Goal: Entertainment & Leisure: Consume media (video, audio)

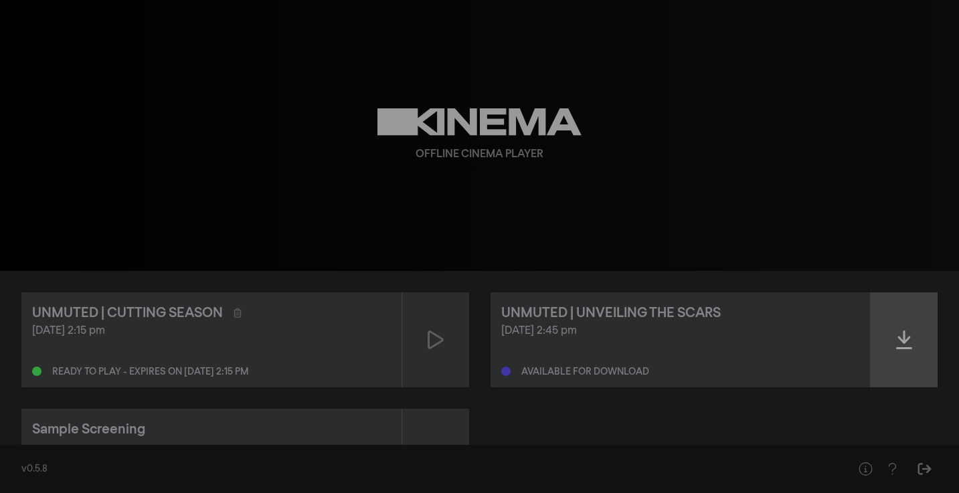
click at [902, 334] on icon at bounding box center [904, 339] width 16 height 21
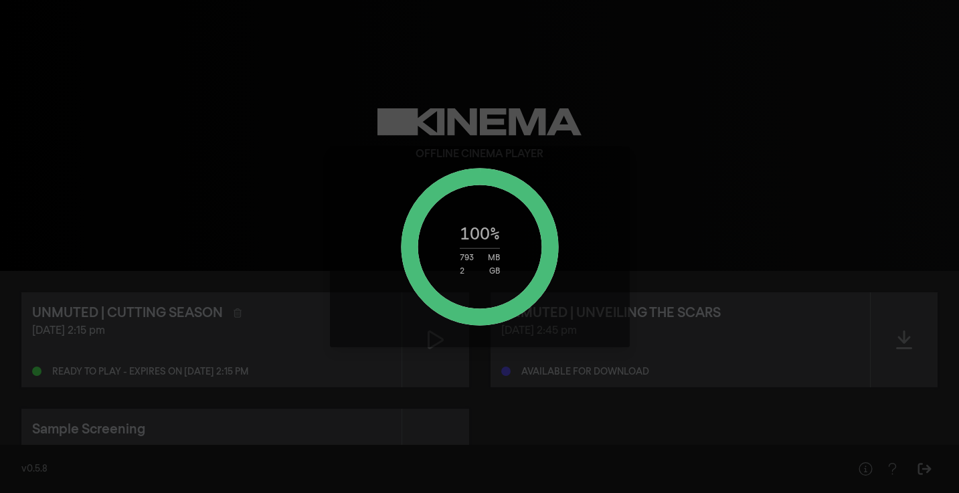
click at [495, 458] on div "100 % 793 MB 2 GB" at bounding box center [479, 246] width 959 height 493
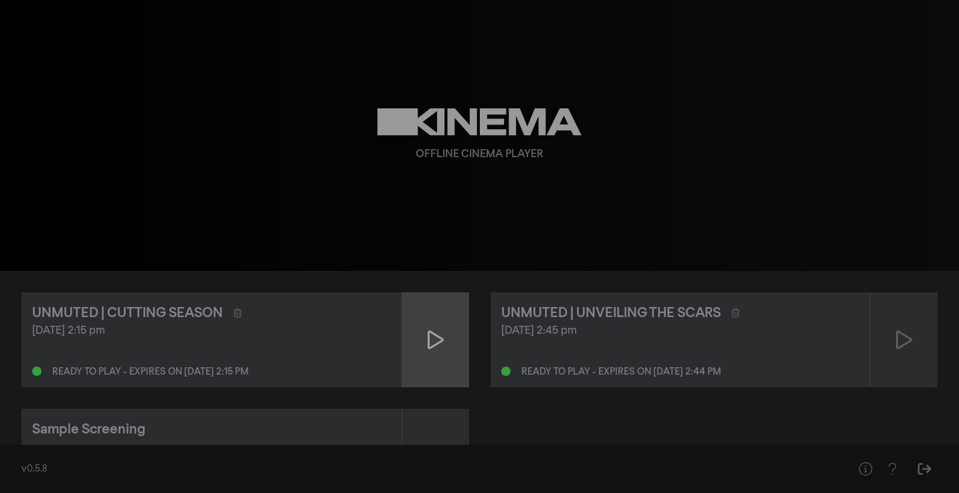
click at [451, 341] on div at bounding box center [435, 339] width 67 height 95
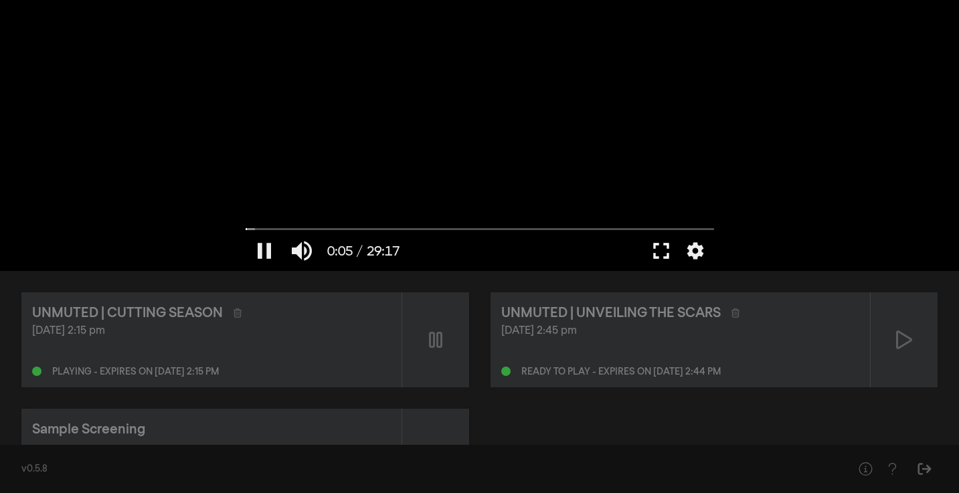
click at [659, 254] on button "fullscreen" at bounding box center [660, 251] width 37 height 40
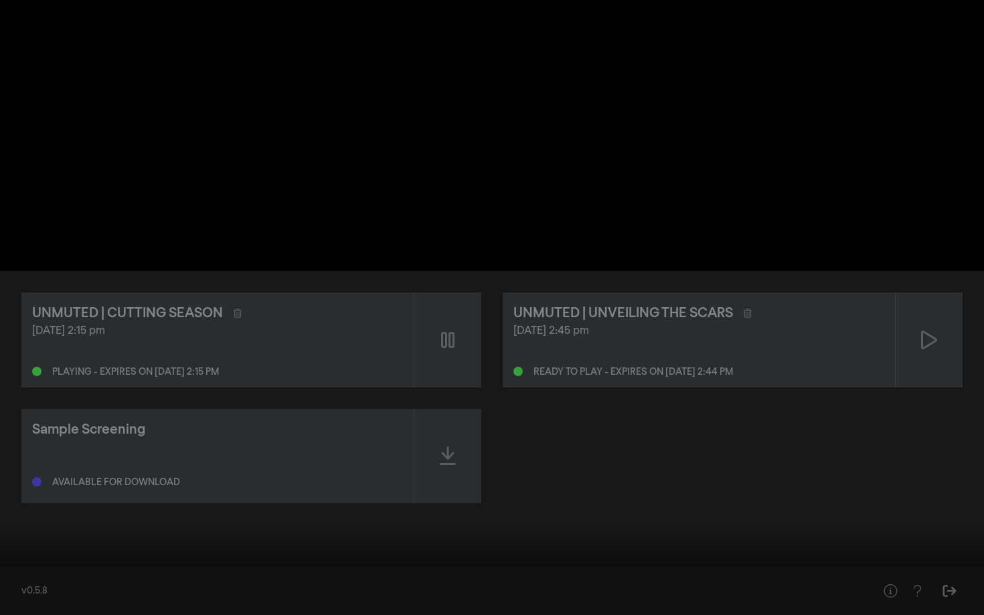
click at [916, 493] on input "Seek" at bounding box center [492, 573] width 970 height 8
click at [934, 493] on input "Seek" at bounding box center [492, 573] width 970 height 8
click at [958, 493] on button "settings" at bounding box center [958, 595] width 31 height 40
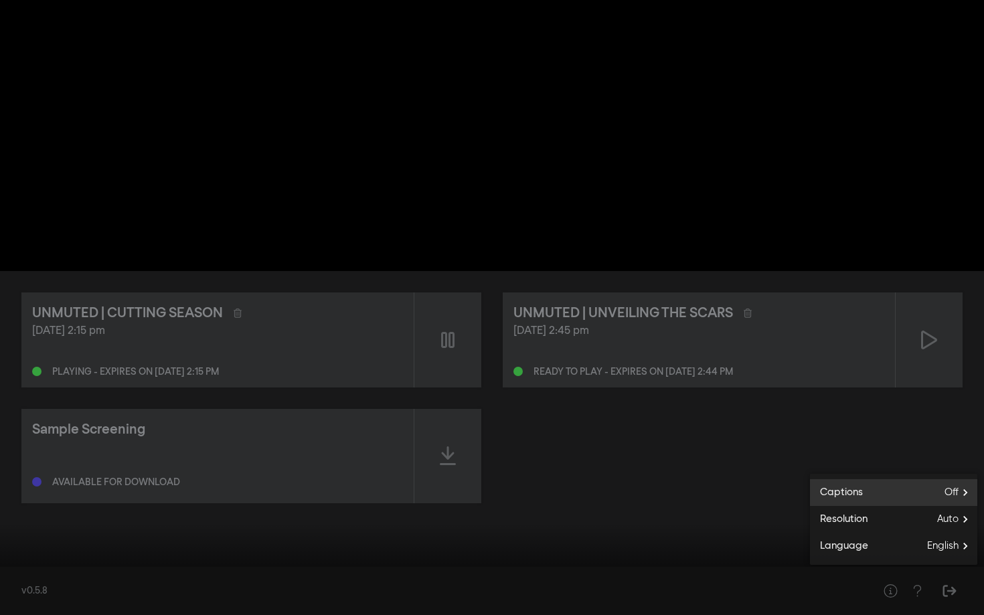
click at [958, 493] on span "Off" at bounding box center [960, 492] width 33 height 20
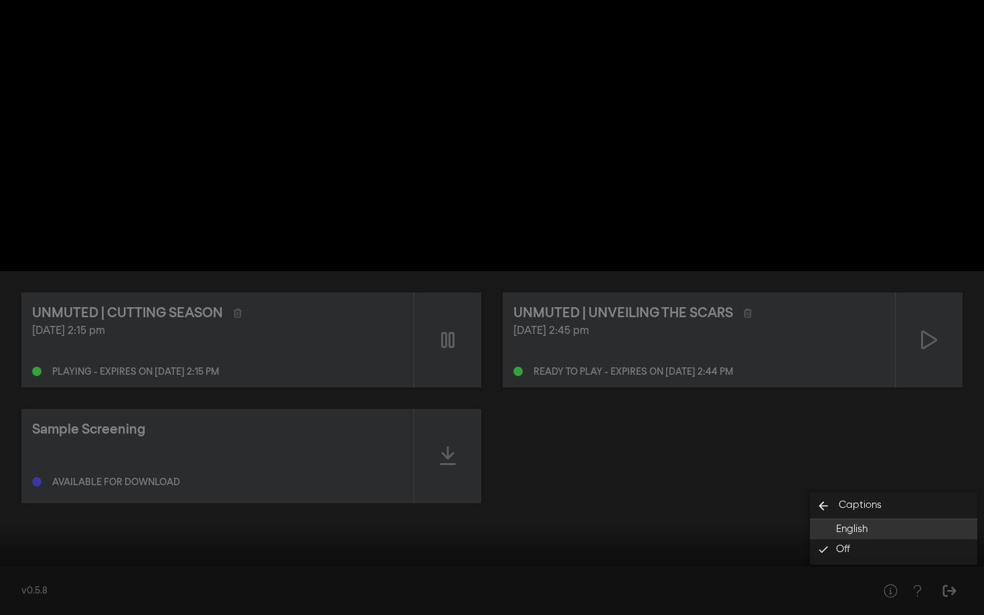
click at [931, 493] on button "English" at bounding box center [893, 529] width 167 height 20
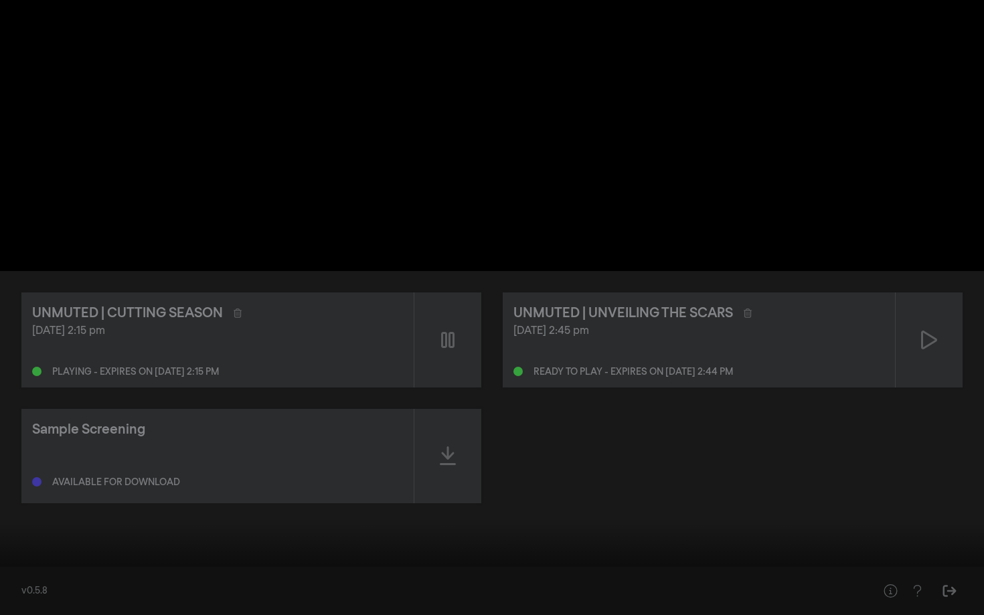
click at [958, 493] on input "Seek" at bounding box center [492, 573] width 970 height 8
click at [933, 493] on button "fullscreen_exit" at bounding box center [923, 595] width 37 height 40
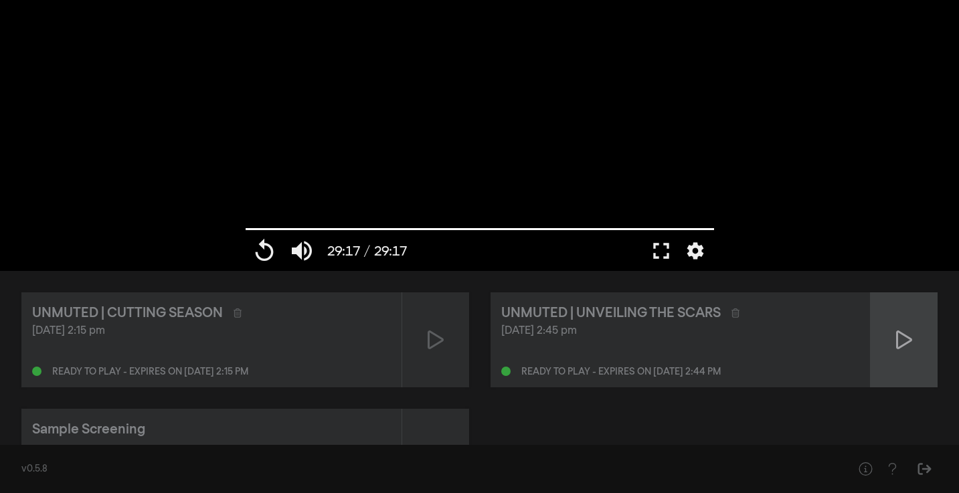
click at [907, 355] on div at bounding box center [904, 339] width 67 height 95
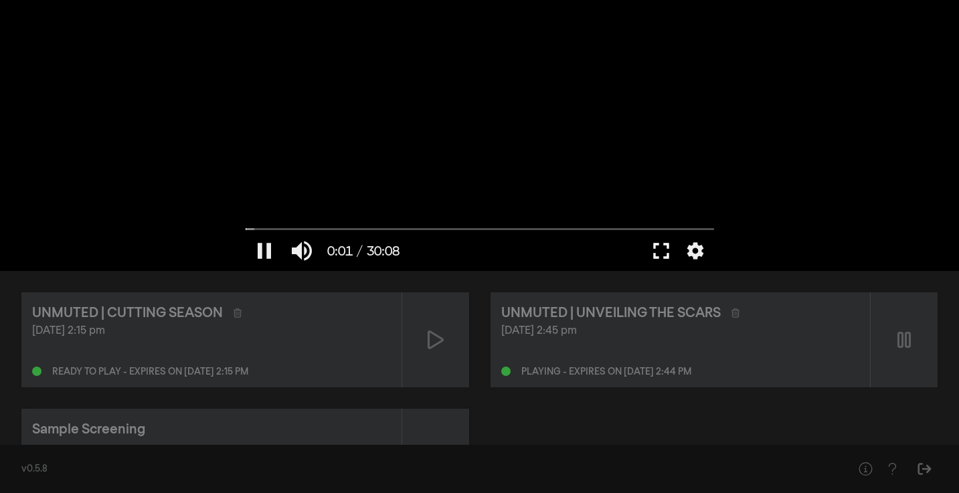
click at [665, 253] on button "fullscreen" at bounding box center [660, 251] width 37 height 40
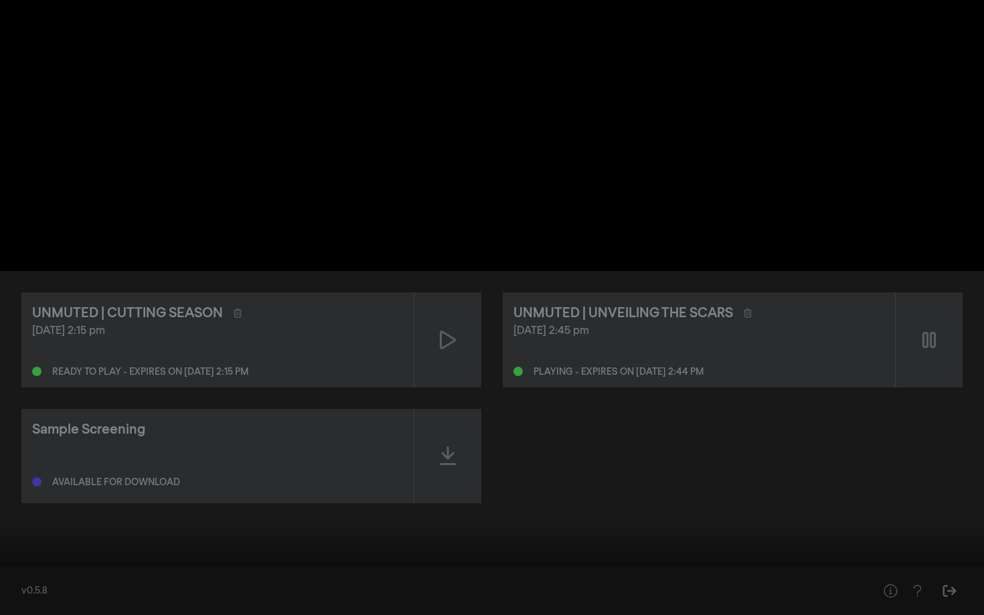
click at [952, 493] on button "settings" at bounding box center [958, 595] width 31 height 40
click at [958, 353] on div at bounding box center [492, 307] width 984 height 615
click at [51, 493] on input "Seek" at bounding box center [492, 573] width 970 height 8
click at [62, 493] on input "Seek" at bounding box center [492, 573] width 970 height 8
type input "98.33317"
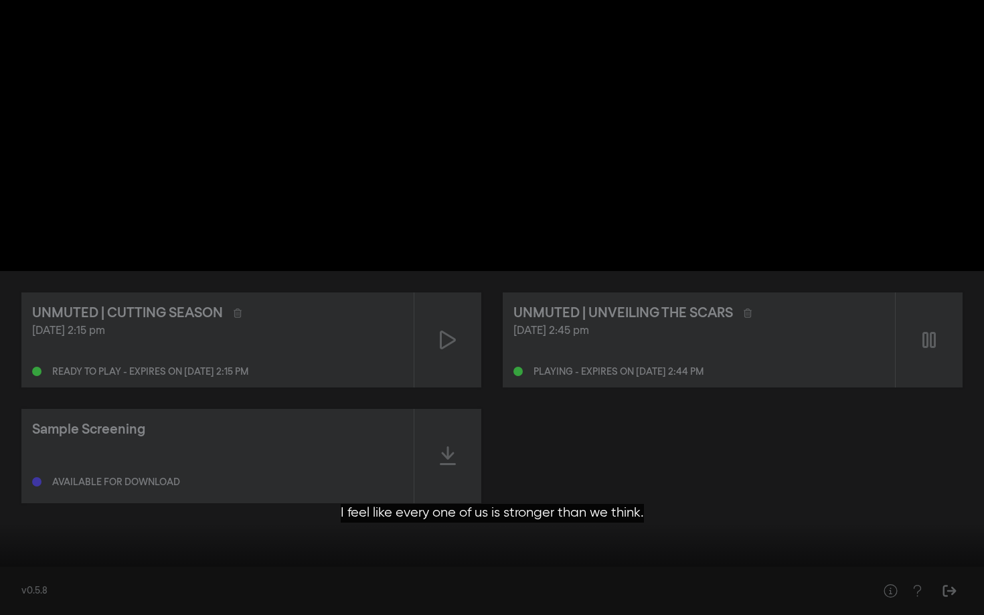
click at [47, 493] on button "volume_up" at bounding box center [62, 595] width 37 height 40
type input "0"
click at [47, 493] on input "Seek" at bounding box center [492, 573] width 970 height 8
click at [37, 493] on input "Seek" at bounding box center [492, 573] width 970 height 8
type input "49.959626"
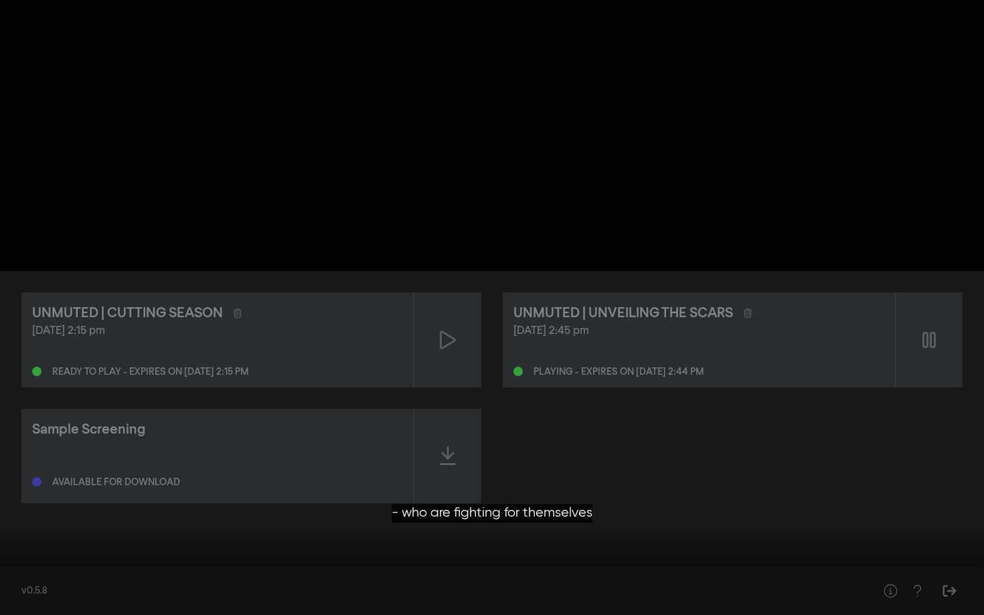
click at [64, 493] on button "volume_off" at bounding box center [62, 595] width 37 height 40
type input "1"
click at [88, 493] on input "Seek" at bounding box center [492, 573] width 970 height 8
click at [73, 493] on input "Seek" at bounding box center [492, 573] width 970 height 8
click at [63, 493] on input "Seek" at bounding box center [492, 573] width 970 height 8
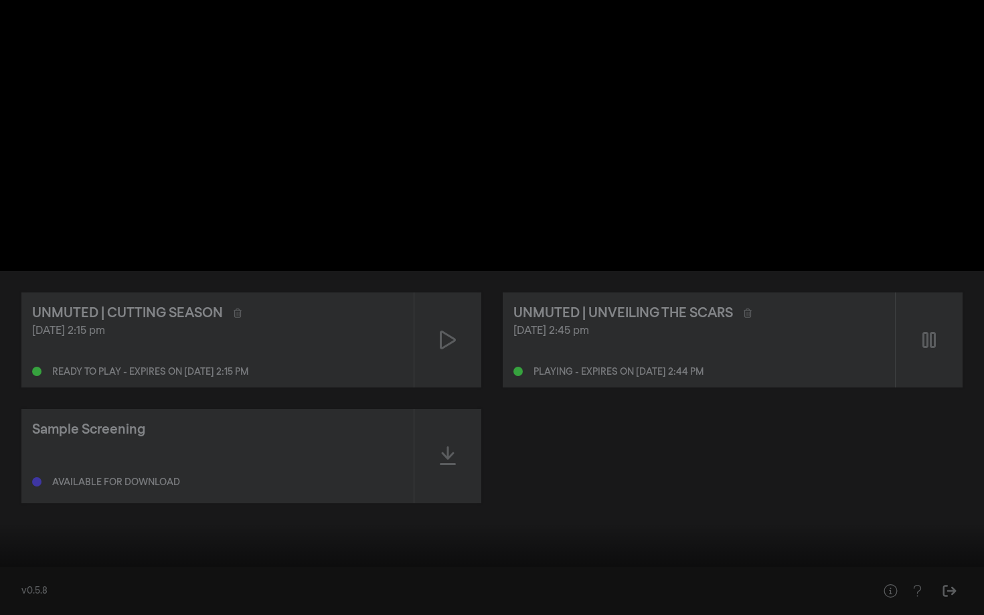
click at [27, 493] on button "pause" at bounding box center [25, 595] width 37 height 40
click at [907, 493] on button "fullscreen_exit" at bounding box center [923, 595] width 37 height 40
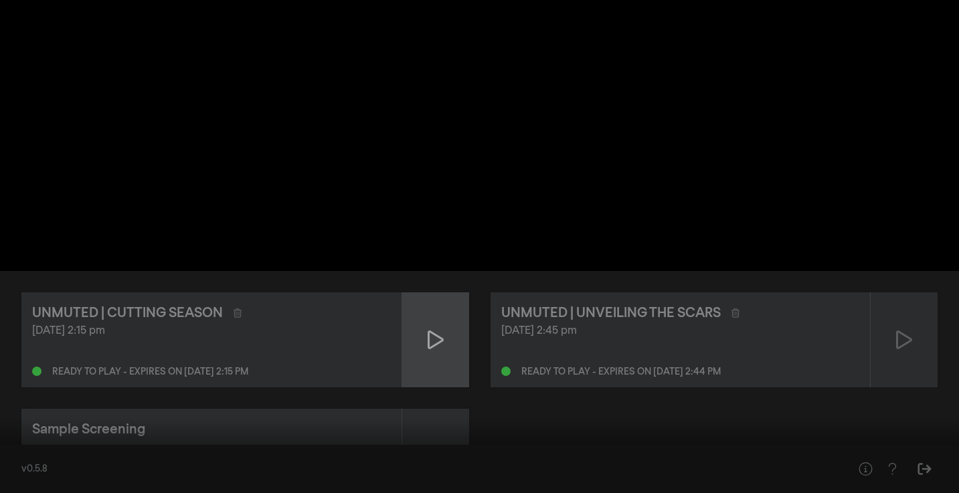
click at [464, 371] on div at bounding box center [435, 339] width 67 height 95
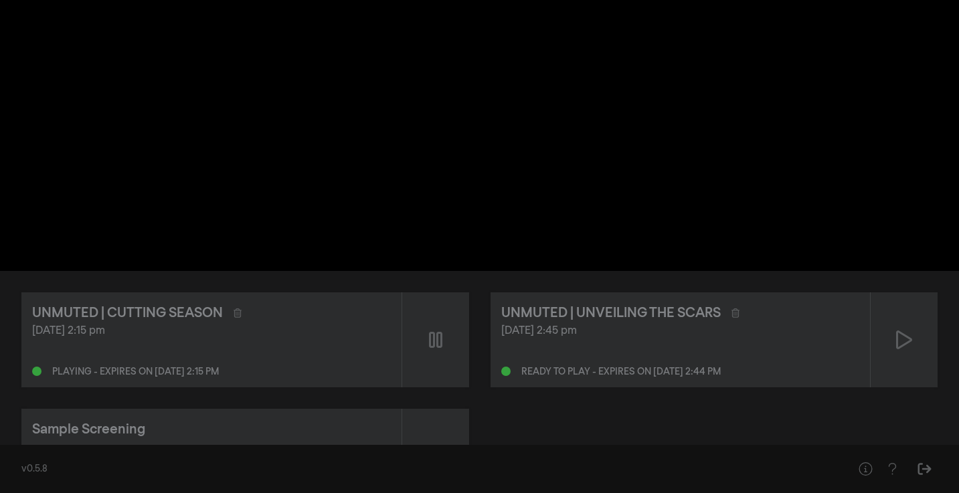
click at [863, 337] on div "UNMUTED | UNVEILING THE SCARS [DATE] 2:45 pm Ready to play - expires on [DATE] …" at bounding box center [681, 339] width 380 height 95
click at [895, 337] on div at bounding box center [904, 339] width 67 height 95
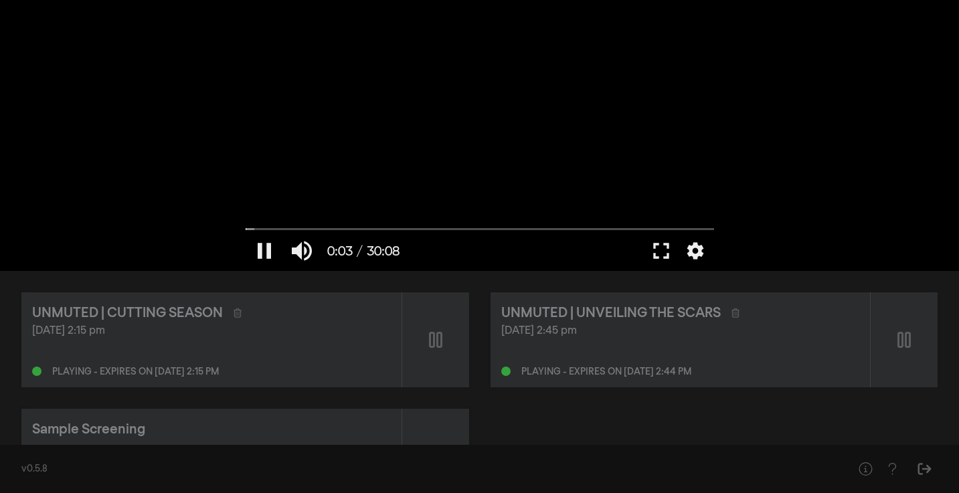
type input "3.529991"
